Goal: Use online tool/utility: Use online tool/utility

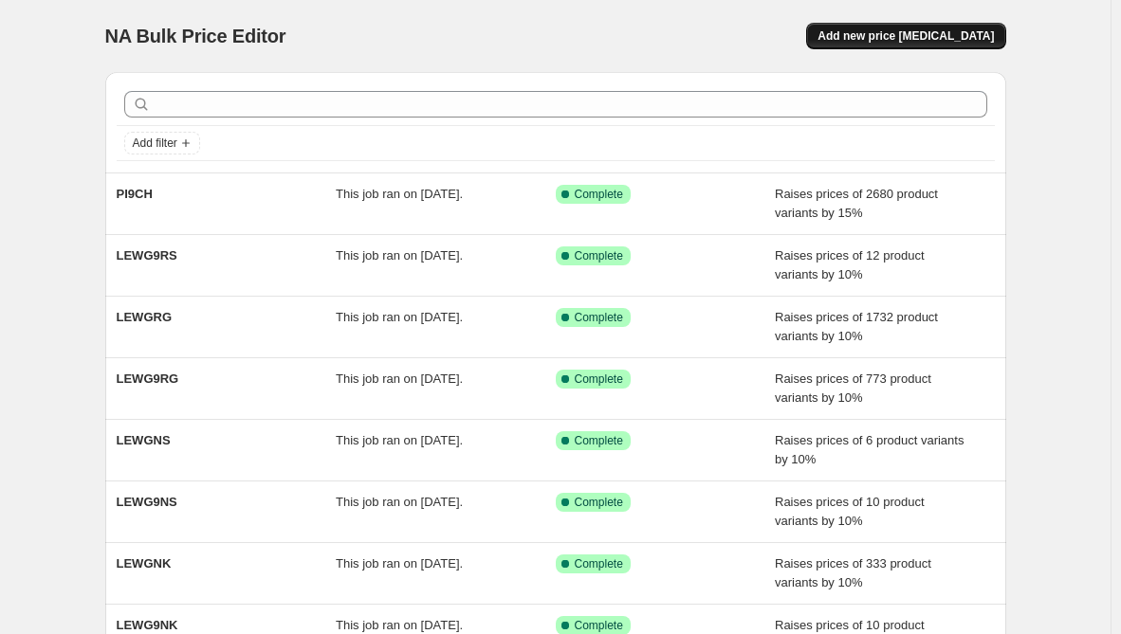
click at [906, 36] on span "Add new price change job" at bounding box center [905, 35] width 176 height 15
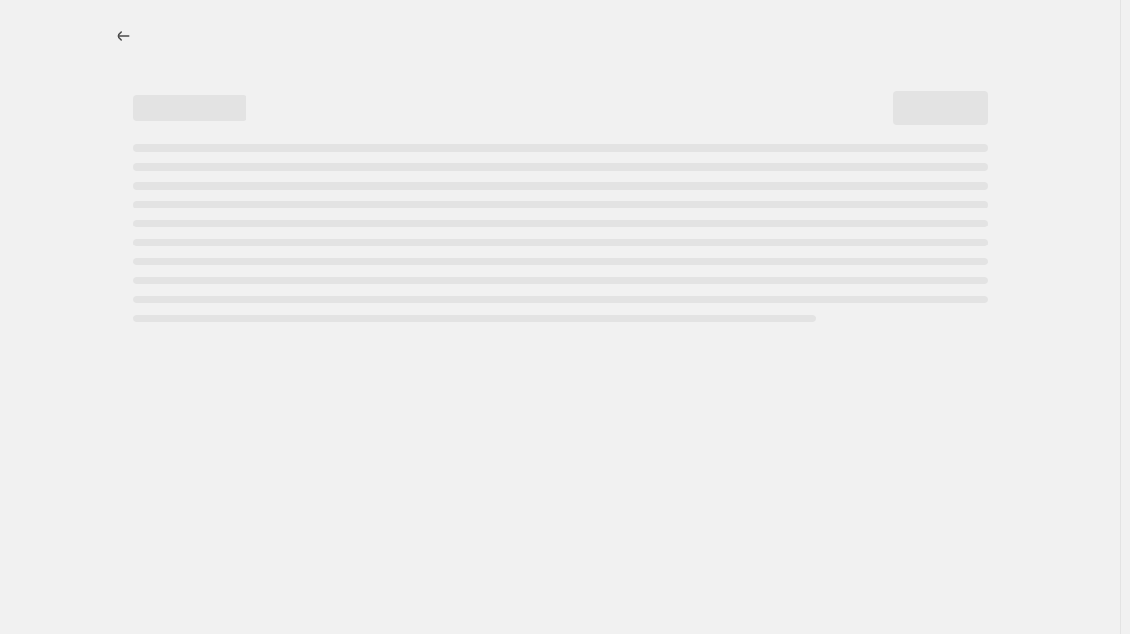
select select "percentage"
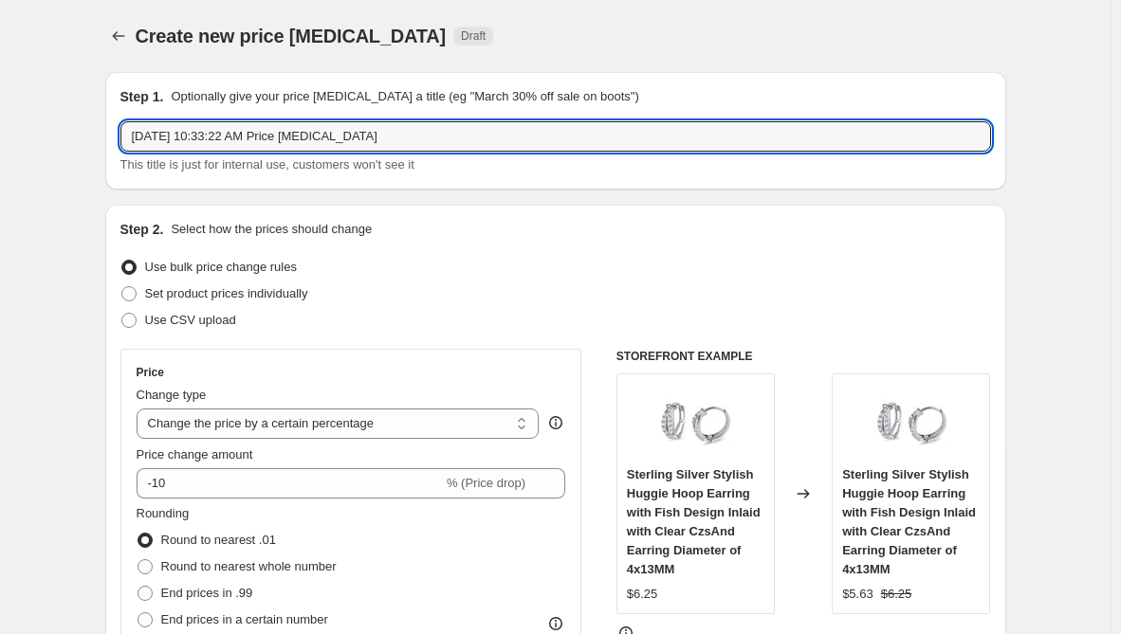
drag, startPoint x: 486, startPoint y: 140, endPoint x: -38, endPoint y: 185, distance: 525.4
click at [0, 185] on html "Home Settings Plans Skip to content Create new price change job. This page is r…" at bounding box center [560, 317] width 1121 height 634
paste input "LEWGCH"
type input "LEWGCH"
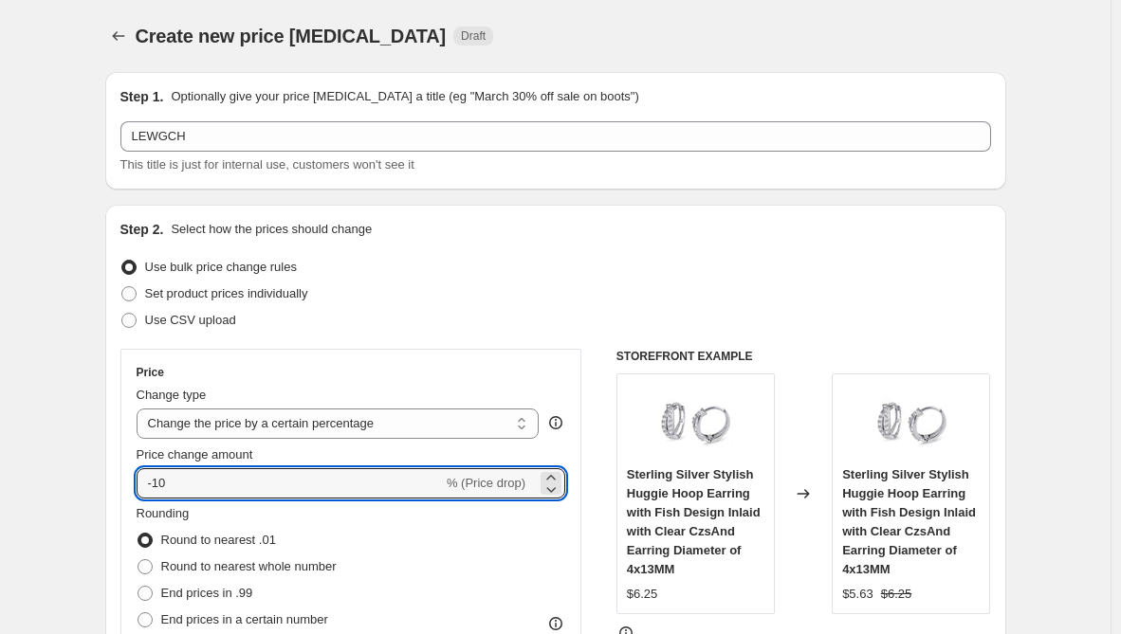
click at [129, 464] on div "Price Change type Change the price to a certain amount Change the price by a ce…" at bounding box center [351, 520] width 462 height 342
type input "15"
click at [118, 467] on div "Step 2. Select how the prices should change Use bulk price change rules Set pro…" at bounding box center [555, 538] width 901 height 666
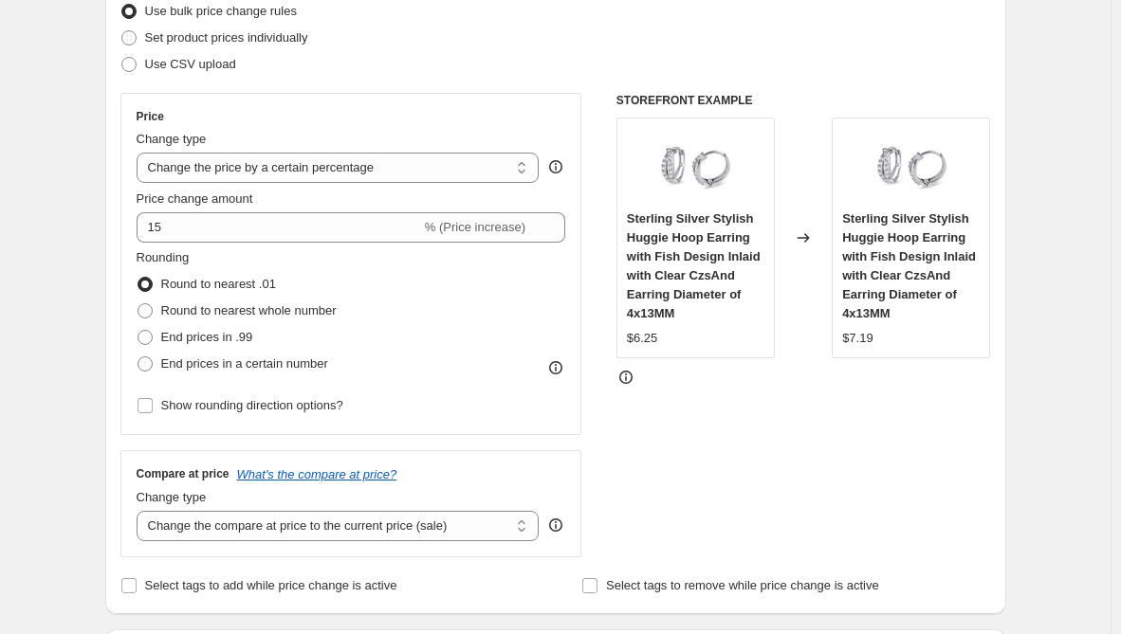
scroll to position [284, 0]
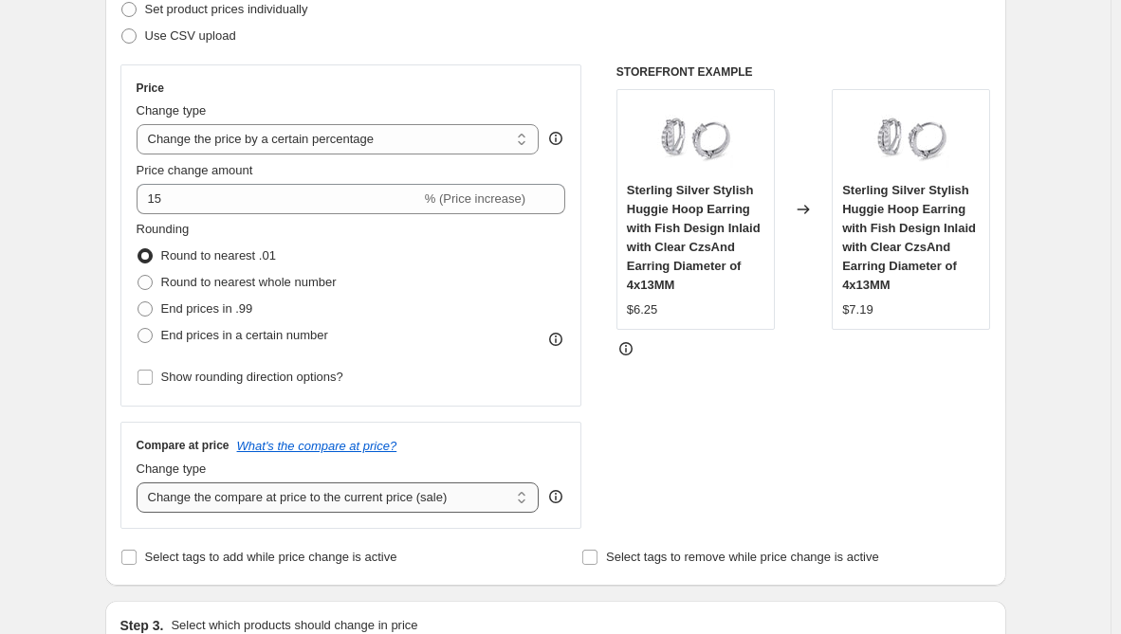
click at [335, 508] on select "Change the compare at price to the current price (sale) Change the compare at p…" at bounding box center [338, 498] width 403 height 30
select select "remove"
click at [140, 483] on select "Change the compare at price to the current price (sale) Change the compare at p…" at bounding box center [338, 498] width 403 height 30
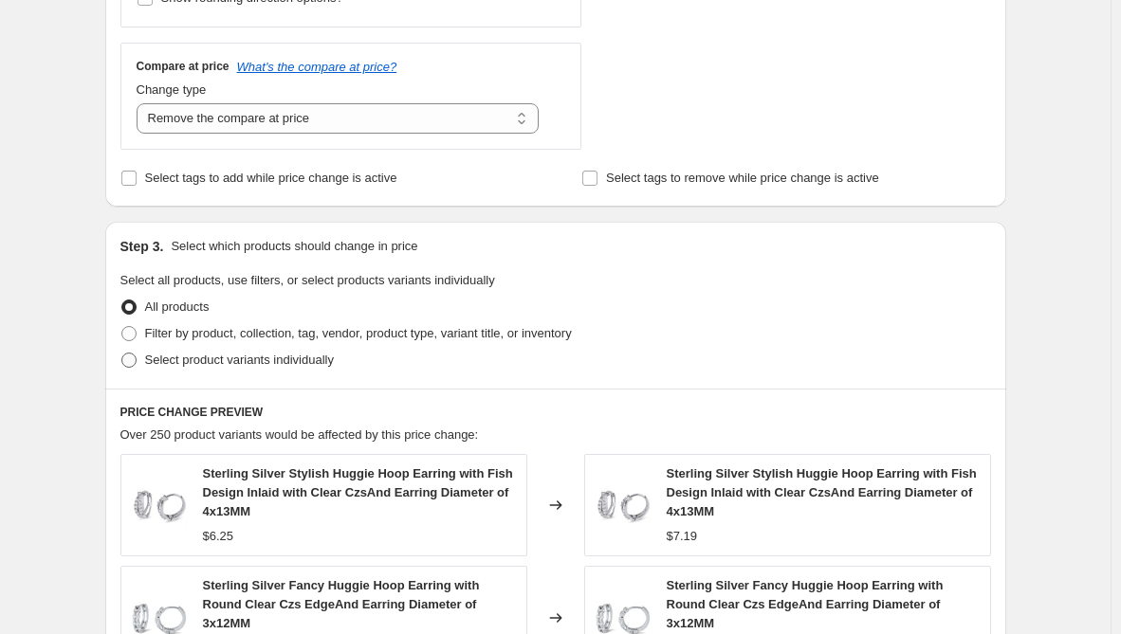
click at [153, 350] on label "Select product variants individually" at bounding box center [226, 360] width 213 height 27
click at [122, 353] on input "Select product variants individually" at bounding box center [121, 353] width 1 height 1
radio input "true"
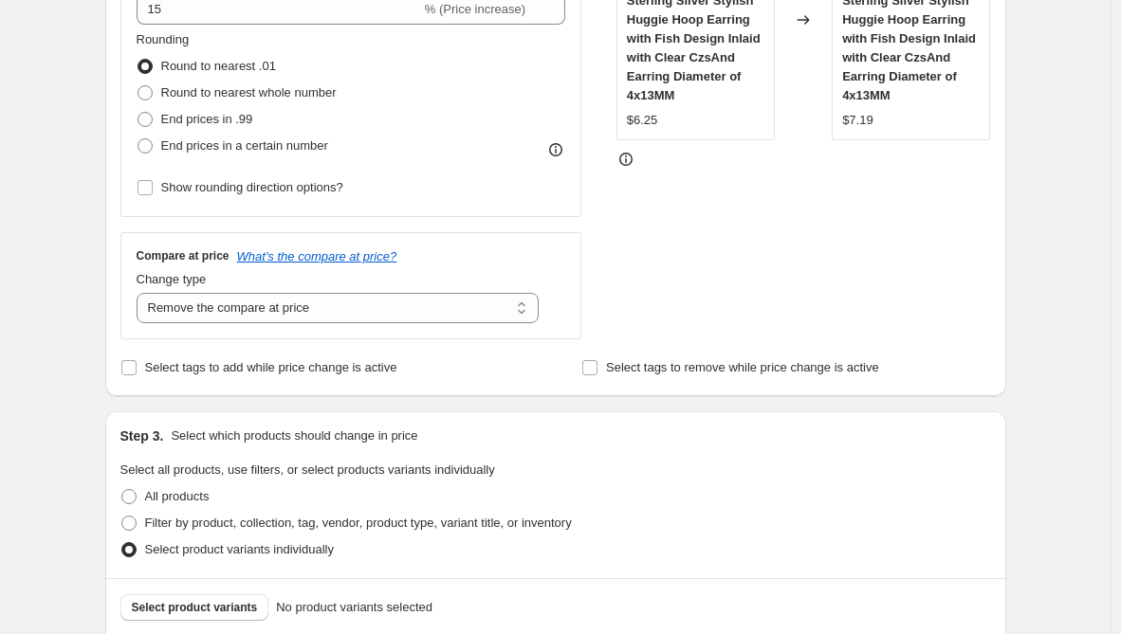
scroll to position [569, 0]
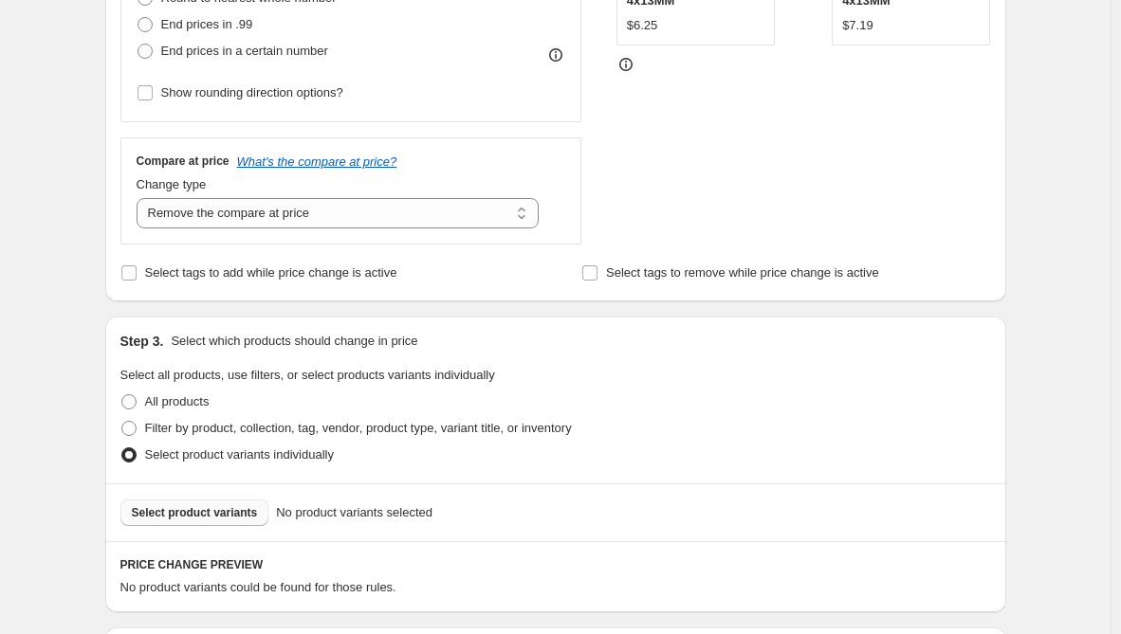
click at [192, 504] on button "Select product variants" at bounding box center [194, 513] width 149 height 27
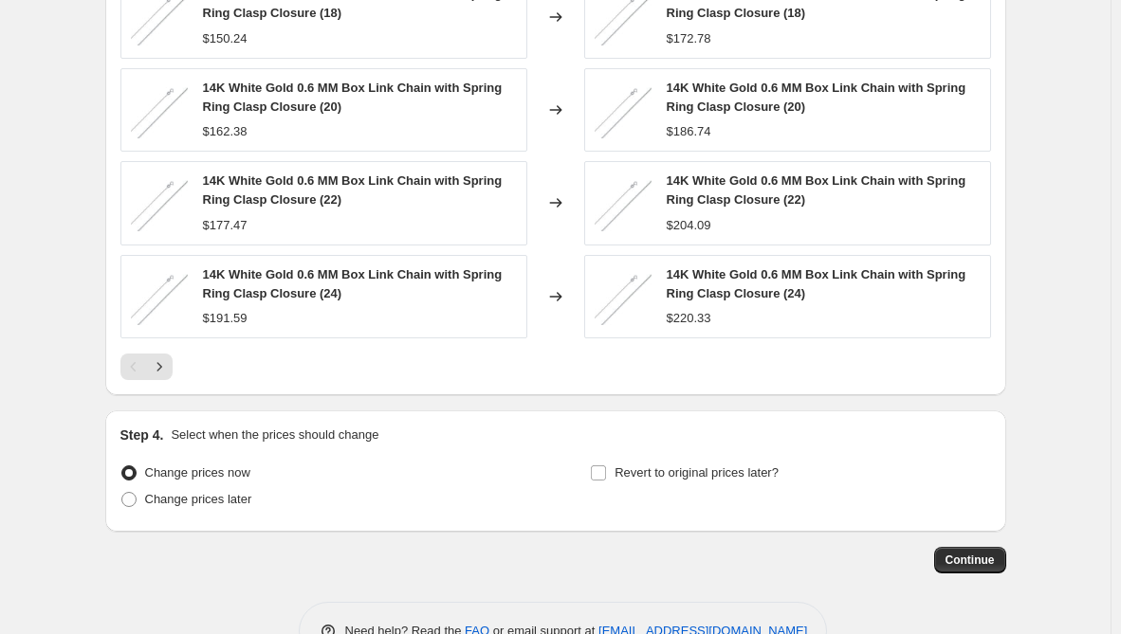
scroll to position [1350, 0]
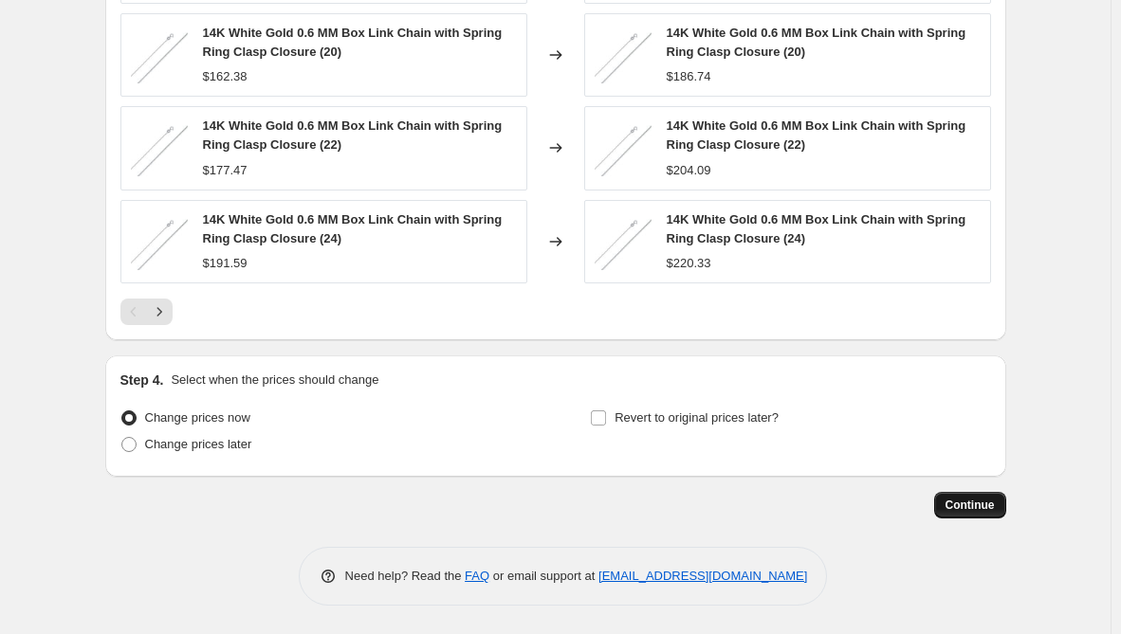
click at [965, 510] on span "Continue" at bounding box center [969, 505] width 49 height 15
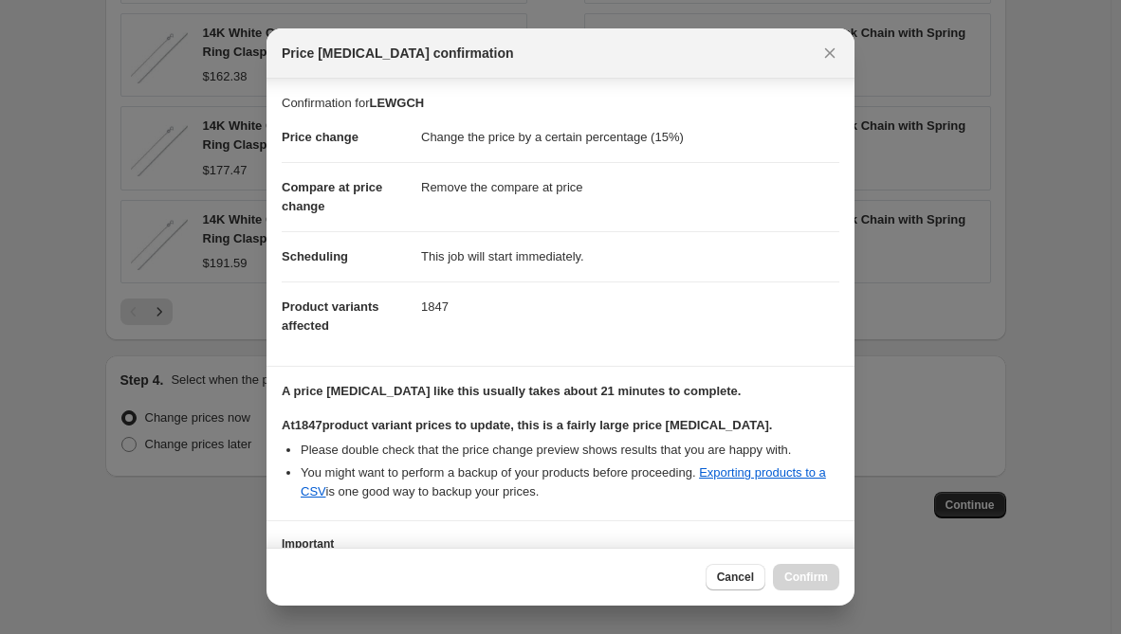
scroll to position [152, 0]
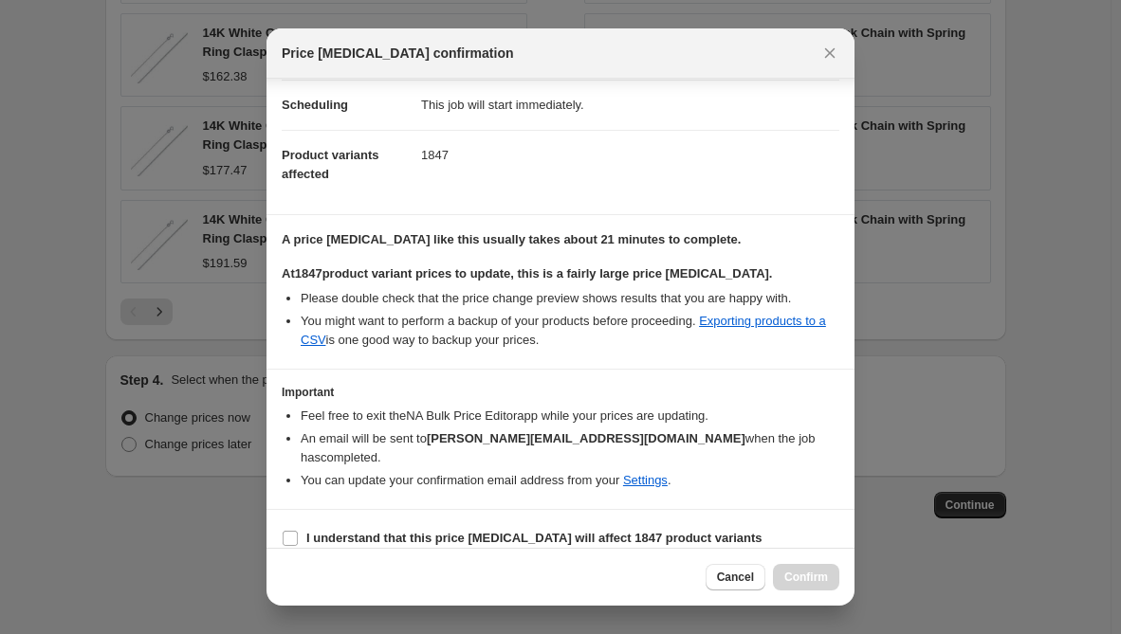
drag, startPoint x: 395, startPoint y: 525, endPoint x: 458, endPoint y: 539, distance: 64.0
click at [395, 531] on b "I understand that this price change job will affect 1847 product variants" at bounding box center [534, 538] width 456 height 14
click at [298, 531] on input "I understand that this price change job will affect 1847 product variants" at bounding box center [290, 538] width 15 height 15
checkbox input "true"
click at [781, 572] on button "Confirm" at bounding box center [806, 577] width 66 height 27
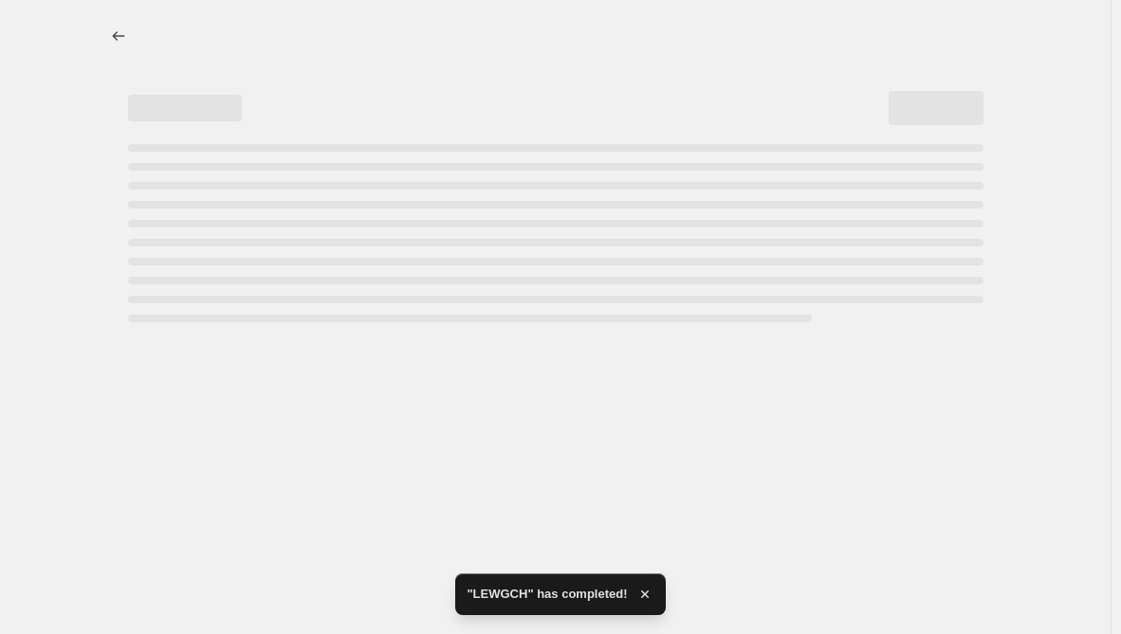
select select "percentage"
select select "remove"
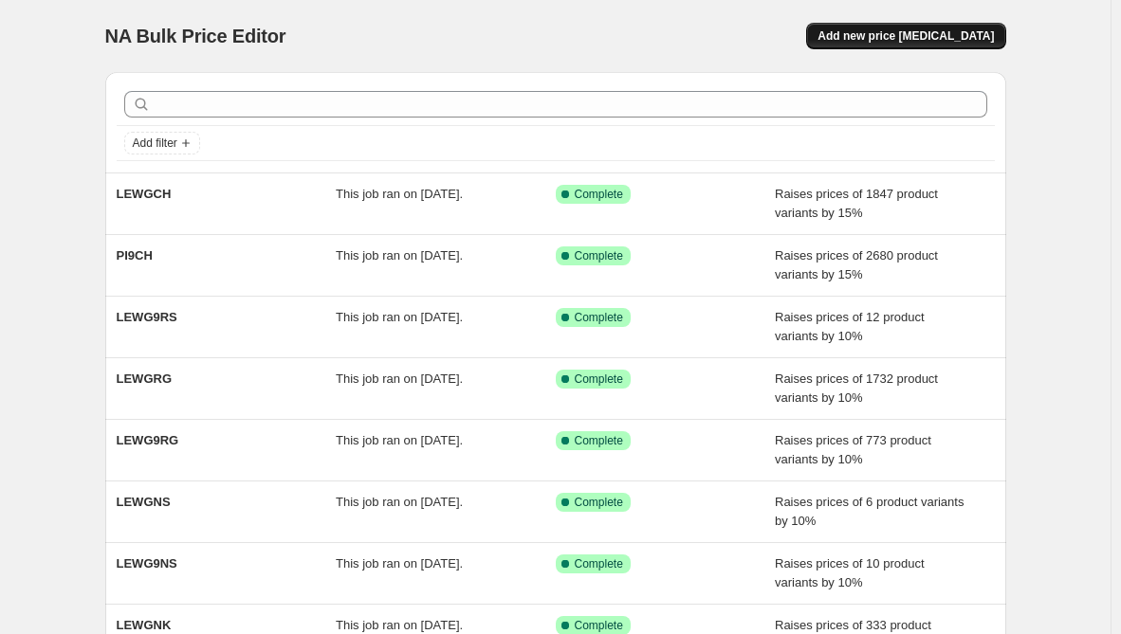
click at [930, 46] on button "Add new price change job" at bounding box center [905, 36] width 199 height 27
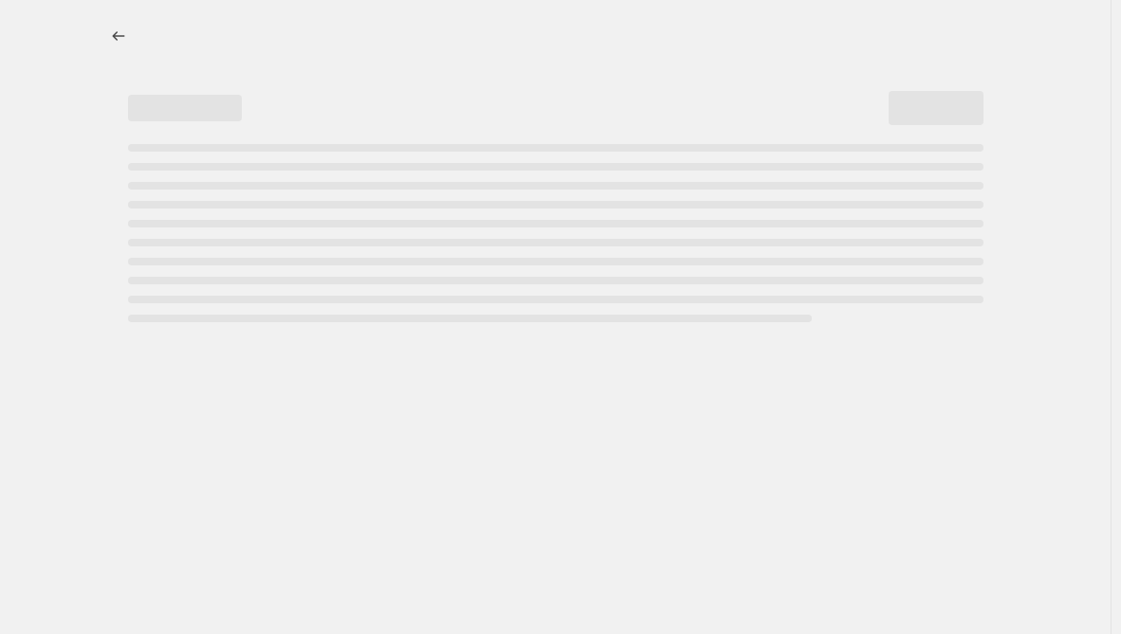
select select "percentage"
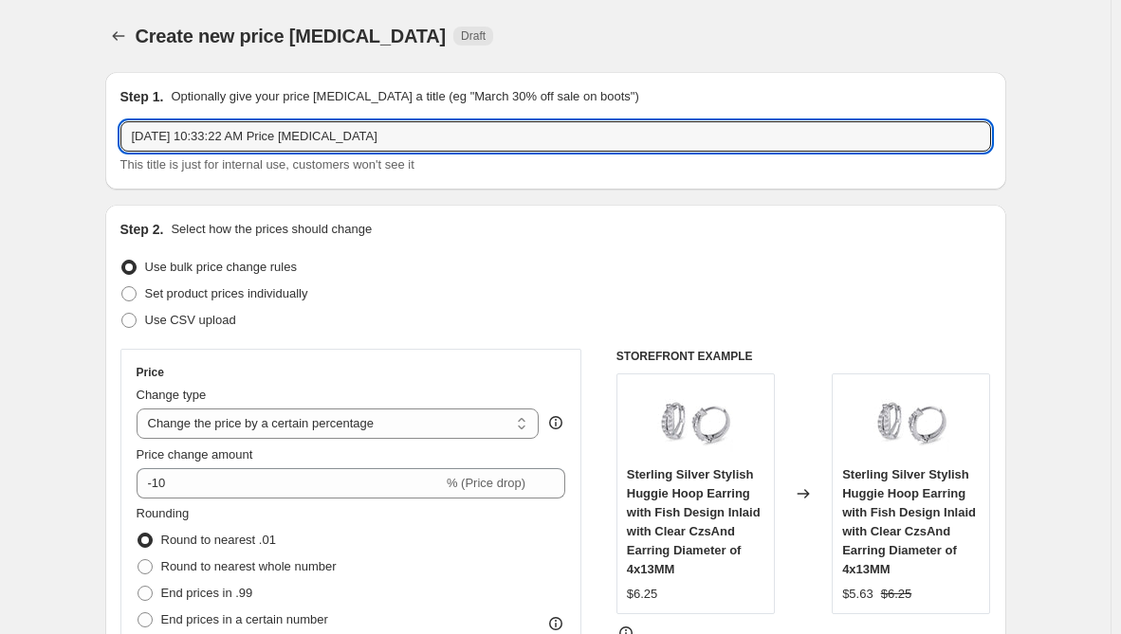
drag, startPoint x: 409, startPoint y: 139, endPoint x: -148, endPoint y: 139, distance: 556.7
click at [0, 139] on html "Home Settings Plans Skip to content Create new price change job. This page is r…" at bounding box center [560, 317] width 1121 height 634
paste input "LEWG9CH"
type input "LEWG9CH"
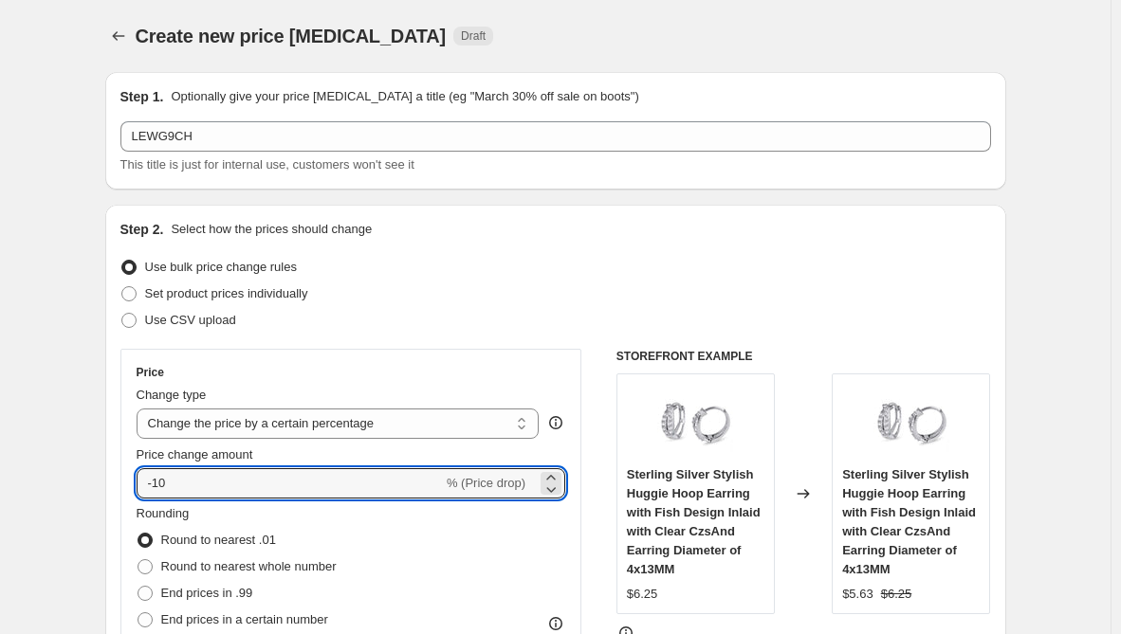
drag, startPoint x: 200, startPoint y: 488, endPoint x: 40, endPoint y: 487, distance: 160.3
type input "15"
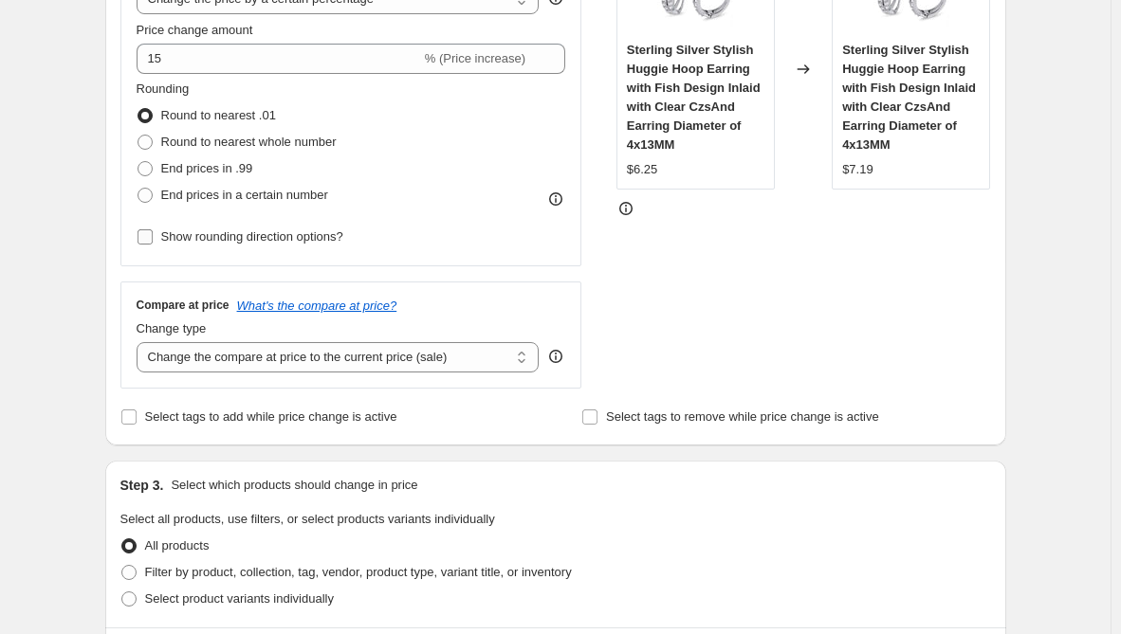
scroll to position [474, 0]
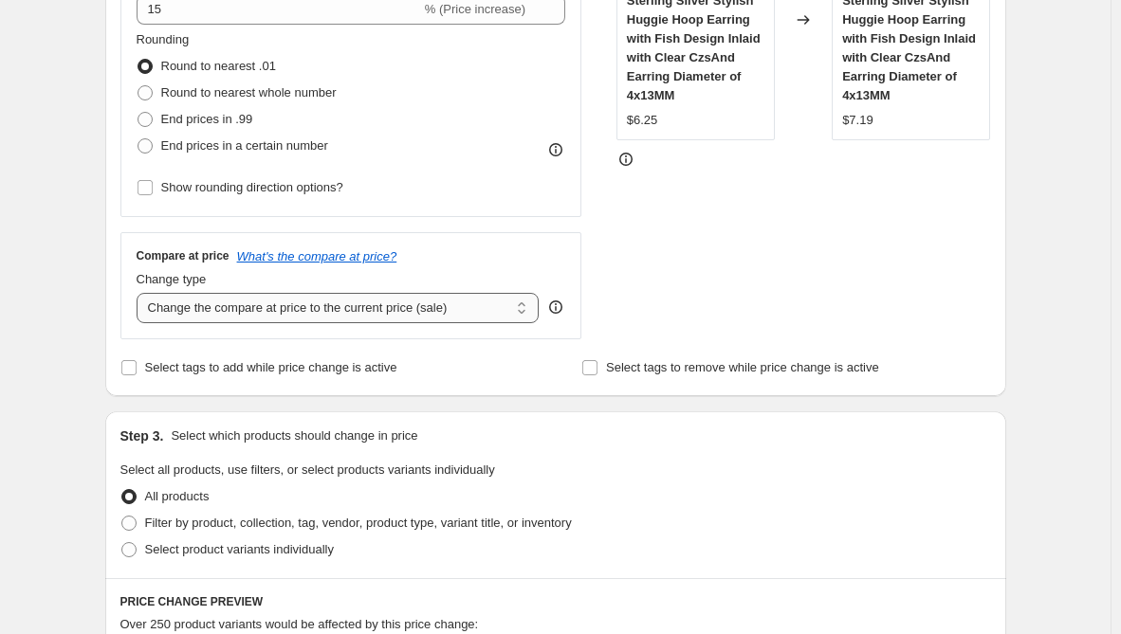
click at [281, 311] on select "Change the compare at price to the current price (sale) Change the compare at p…" at bounding box center [338, 308] width 403 height 30
select select "remove"
click at [140, 293] on select "Change the compare at price to the current price (sale) Change the compare at p…" at bounding box center [338, 308] width 403 height 30
click at [155, 557] on span "Select product variants individually" at bounding box center [239, 549] width 189 height 14
click at [122, 543] on input "Select product variants individually" at bounding box center [121, 542] width 1 height 1
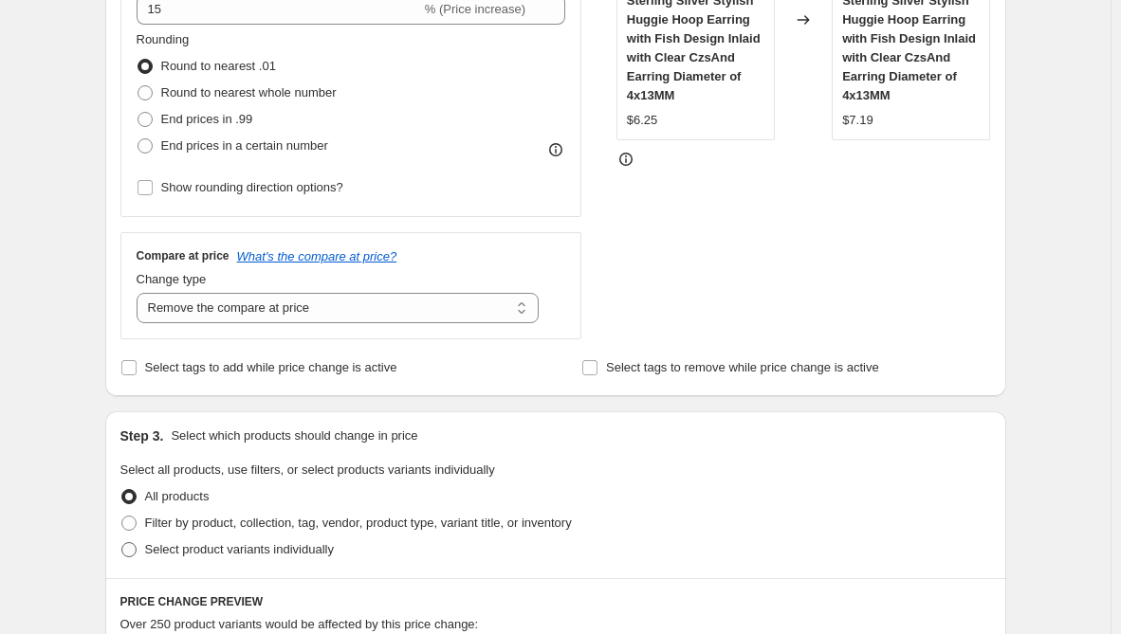
radio input "true"
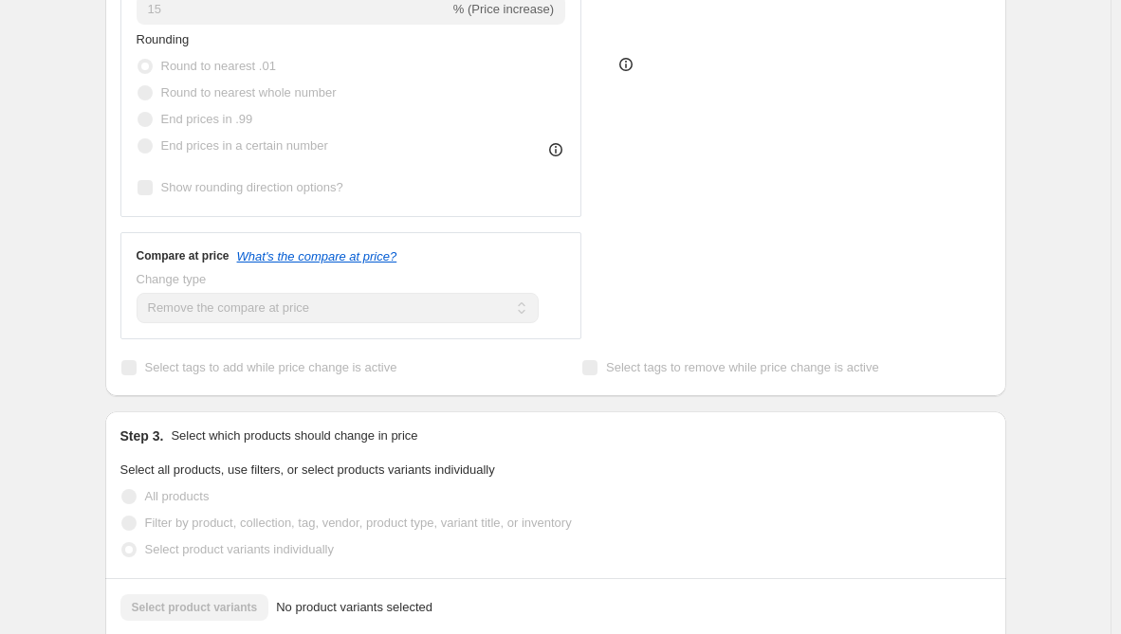
scroll to position [759, 0]
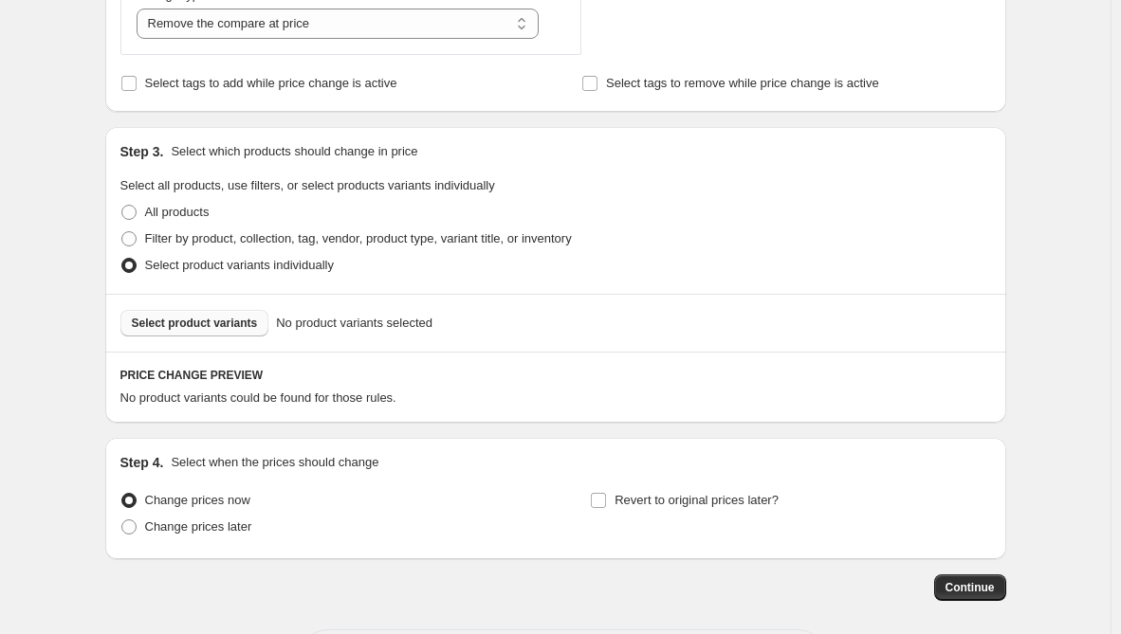
click at [198, 314] on button "Select product variants" at bounding box center [194, 323] width 149 height 27
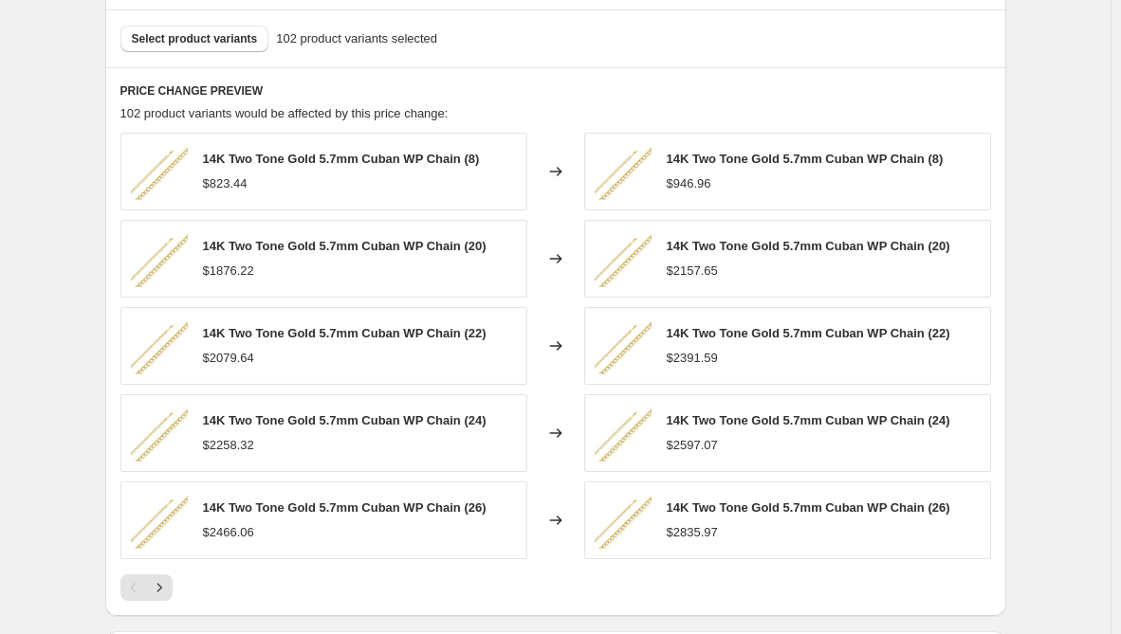
scroll to position [1320, 0]
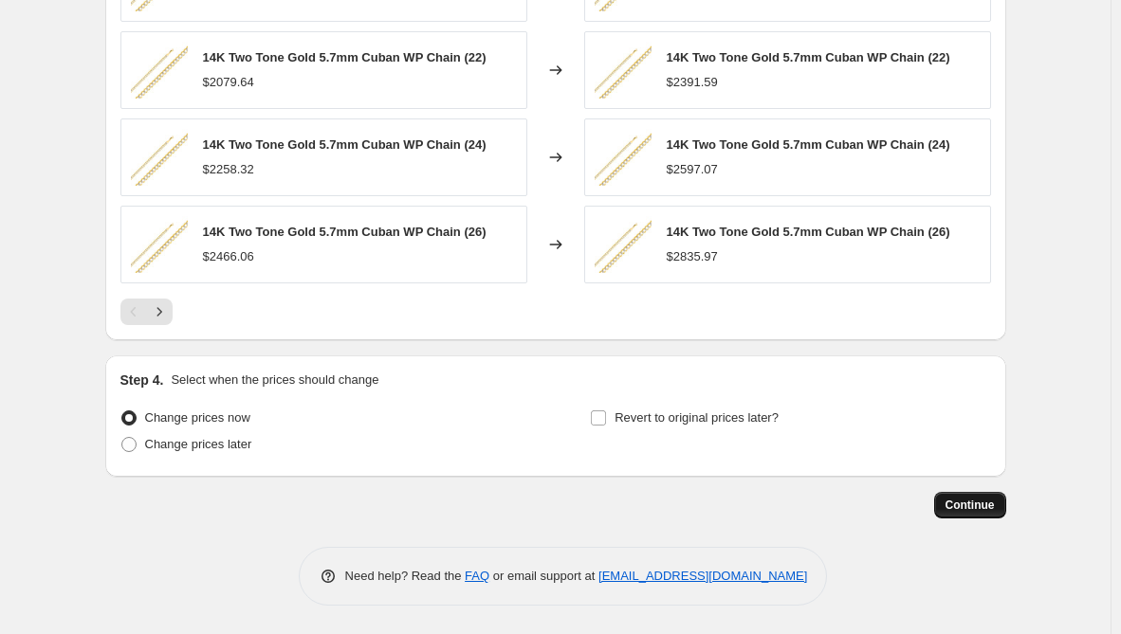
click at [988, 512] on span "Continue" at bounding box center [969, 505] width 49 height 15
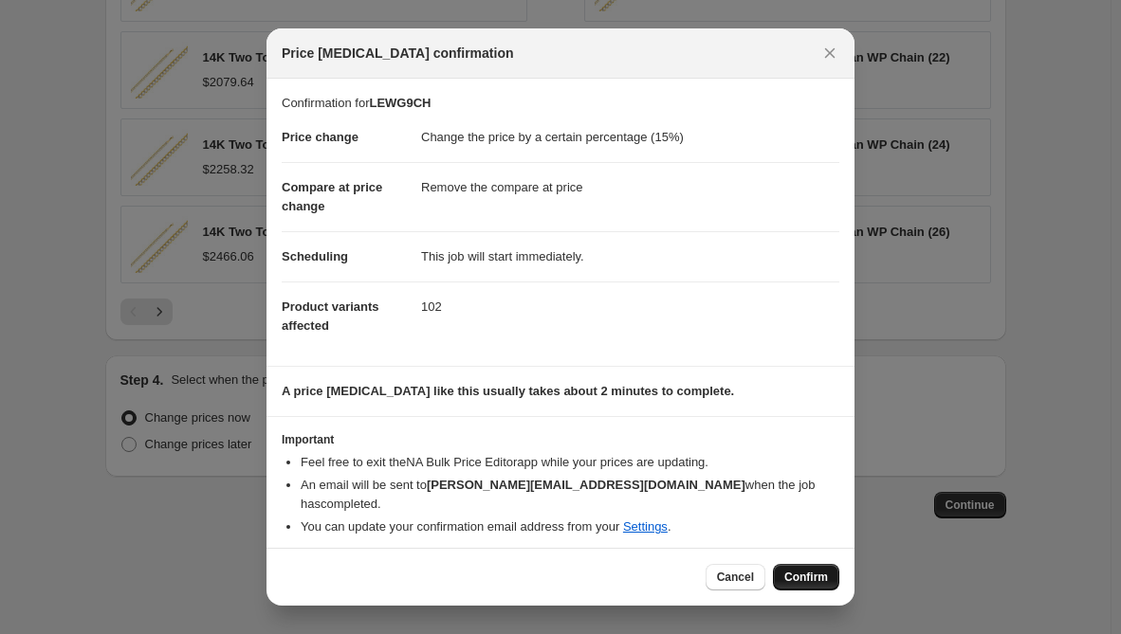
click at [809, 572] on span "Confirm" at bounding box center [806, 577] width 44 height 15
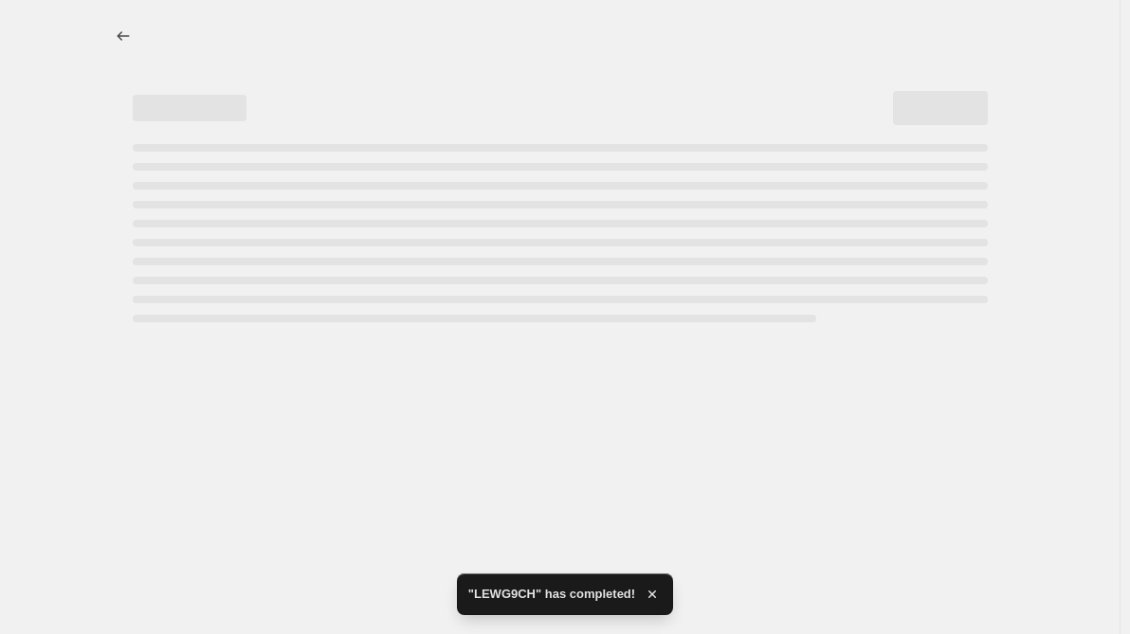
select select "percentage"
select select "remove"
